Goal: Transaction & Acquisition: Purchase product/service

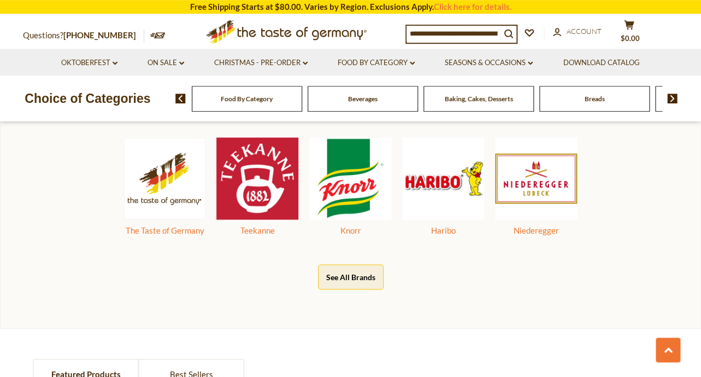
scroll to position [567, 0]
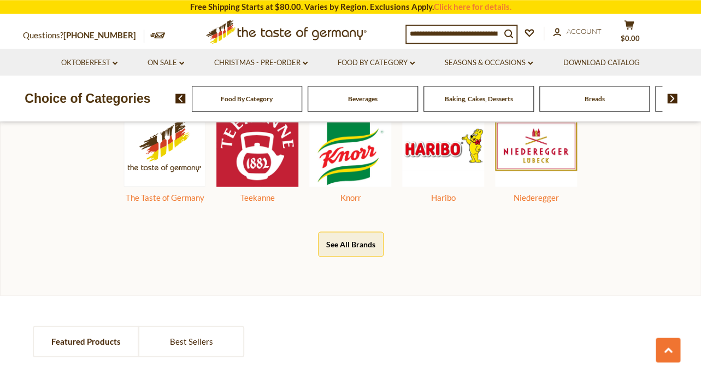
click at [446, 36] on input at bounding box center [454, 33] width 94 height 15
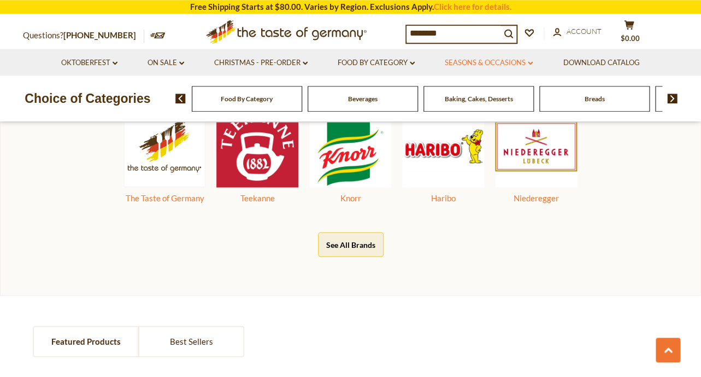
scroll to position [584, 0]
type input "*********"
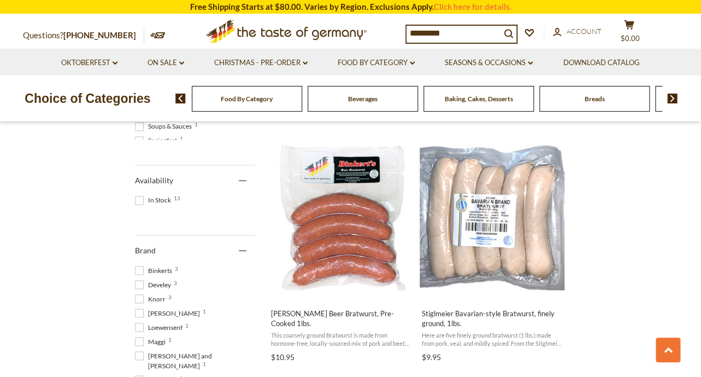
scroll to position [434, 0]
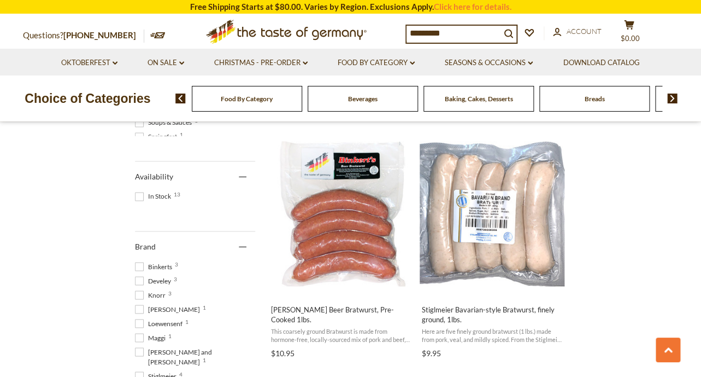
drag, startPoint x: 457, startPoint y: 32, endPoint x: 347, endPoint y: 31, distance: 109.8
click at [407, 31] on input "*********" at bounding box center [454, 33] width 94 height 15
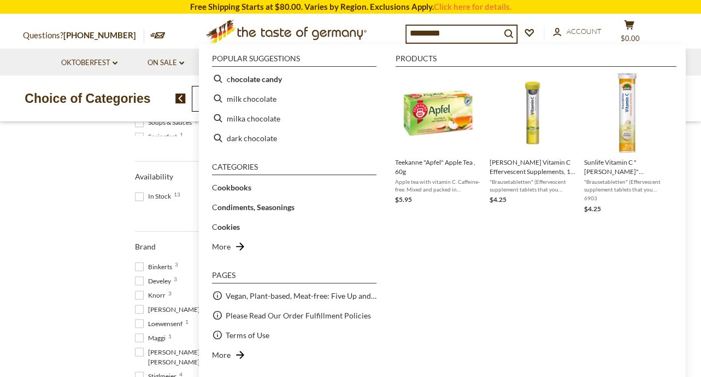
type input "**********"
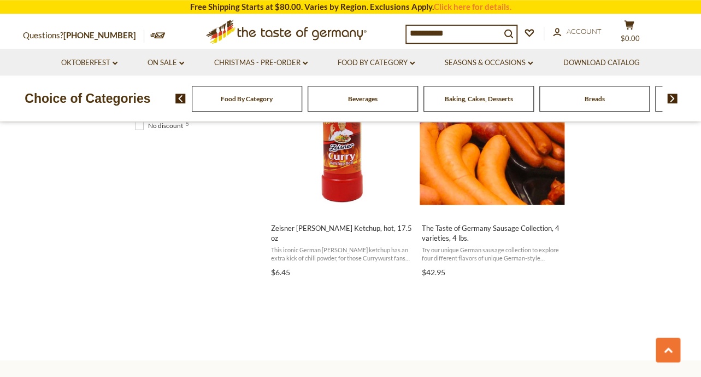
scroll to position [761, 0]
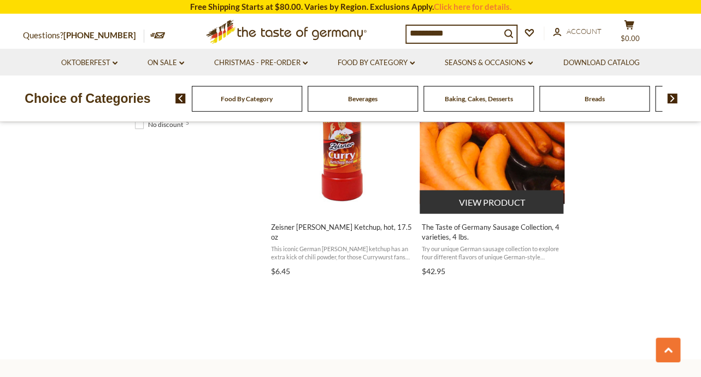
click at [480, 162] on img "The Taste of Germany Sausage Collection, 4 varieties, 4 lbs." at bounding box center [492, 132] width 145 height 145
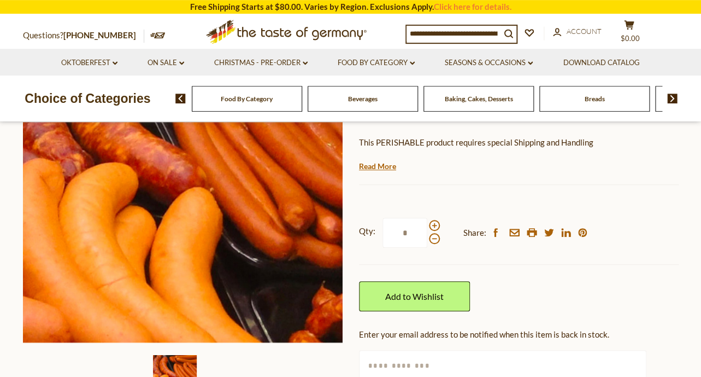
scroll to position [157, 0]
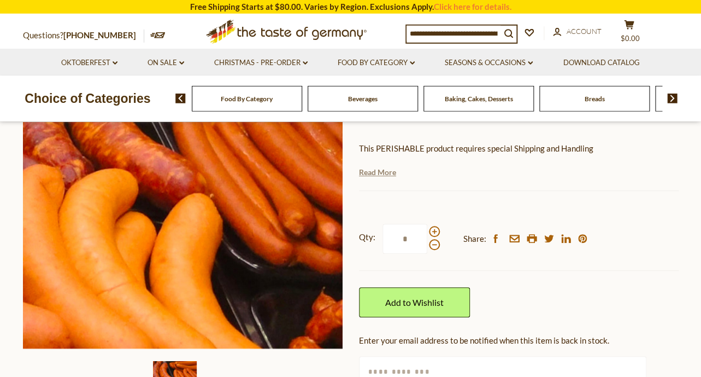
click at [372, 174] on link "Read More" at bounding box center [377, 172] width 37 height 11
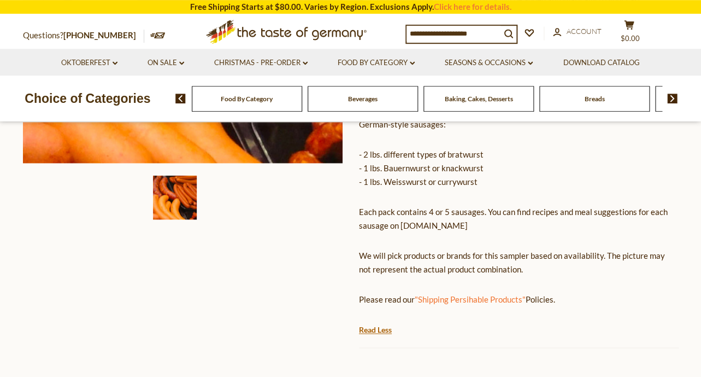
scroll to position [163, 0]
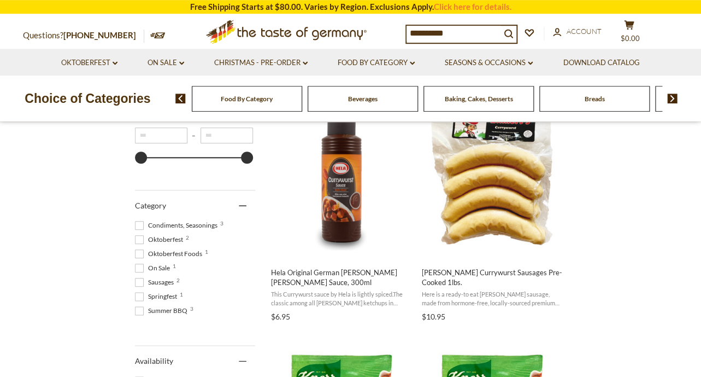
scroll to position [237, 0]
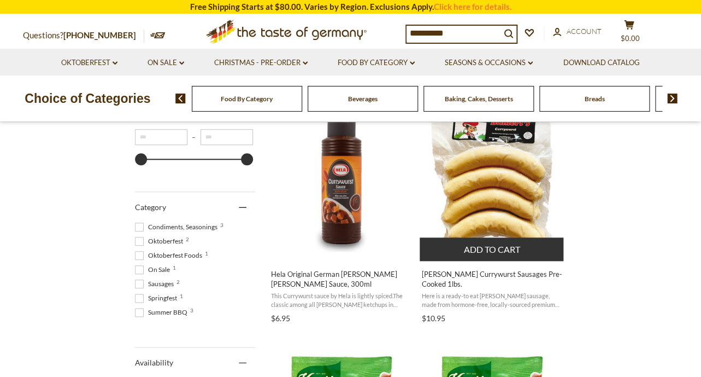
click at [500, 202] on img "Binkert's Currywurst Sausages Pre-Cooked 1lbs." at bounding box center [492, 179] width 145 height 145
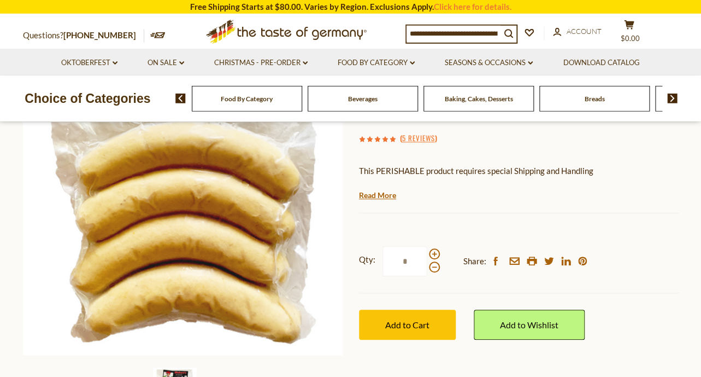
scroll to position [156, 0]
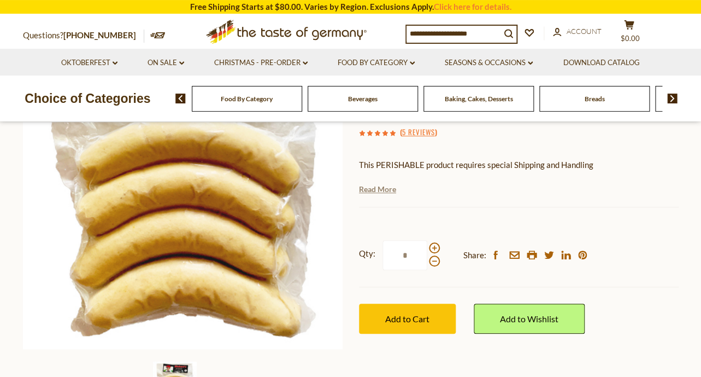
click at [381, 190] on link "Read More" at bounding box center [377, 189] width 37 height 11
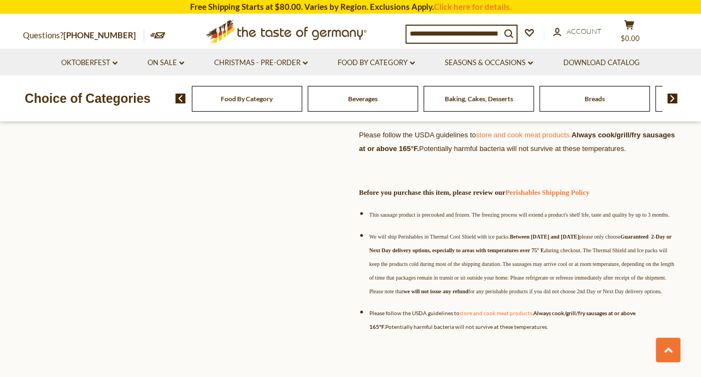
scroll to position [697, 0]
